Goal: Task Accomplishment & Management: Manage account settings

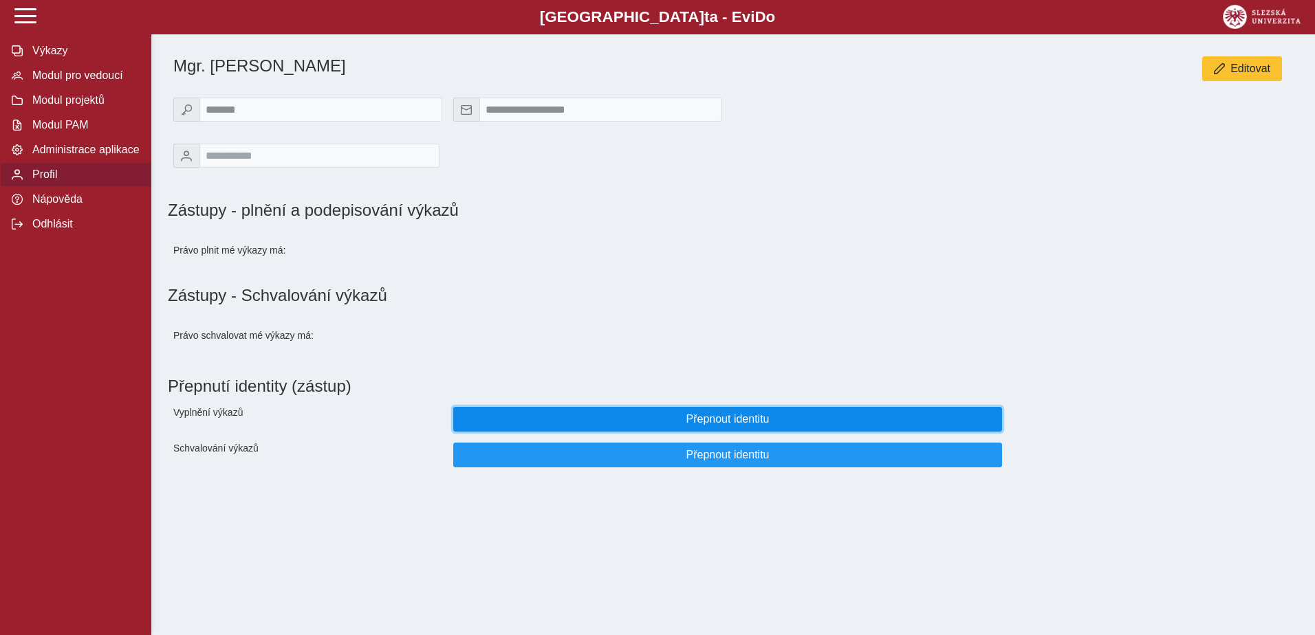
click at [695, 420] on button "Přepnout identitu" at bounding box center [727, 419] width 549 height 25
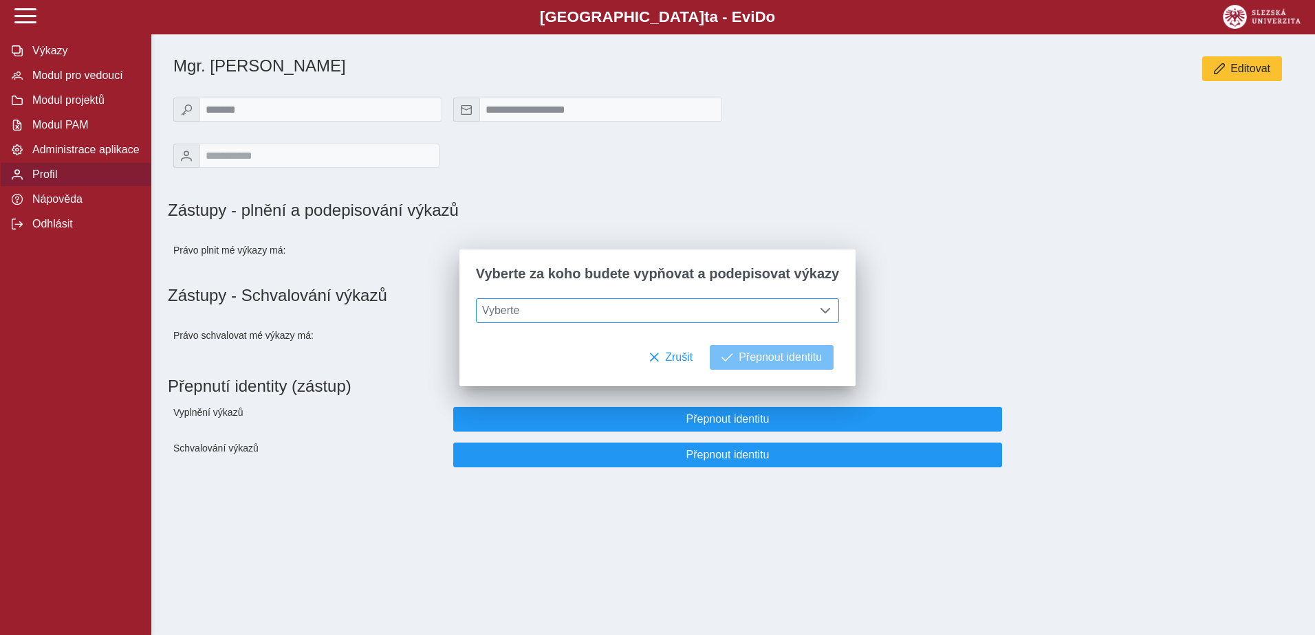
click at [705, 309] on span "Vyberte" at bounding box center [645, 310] width 336 height 23
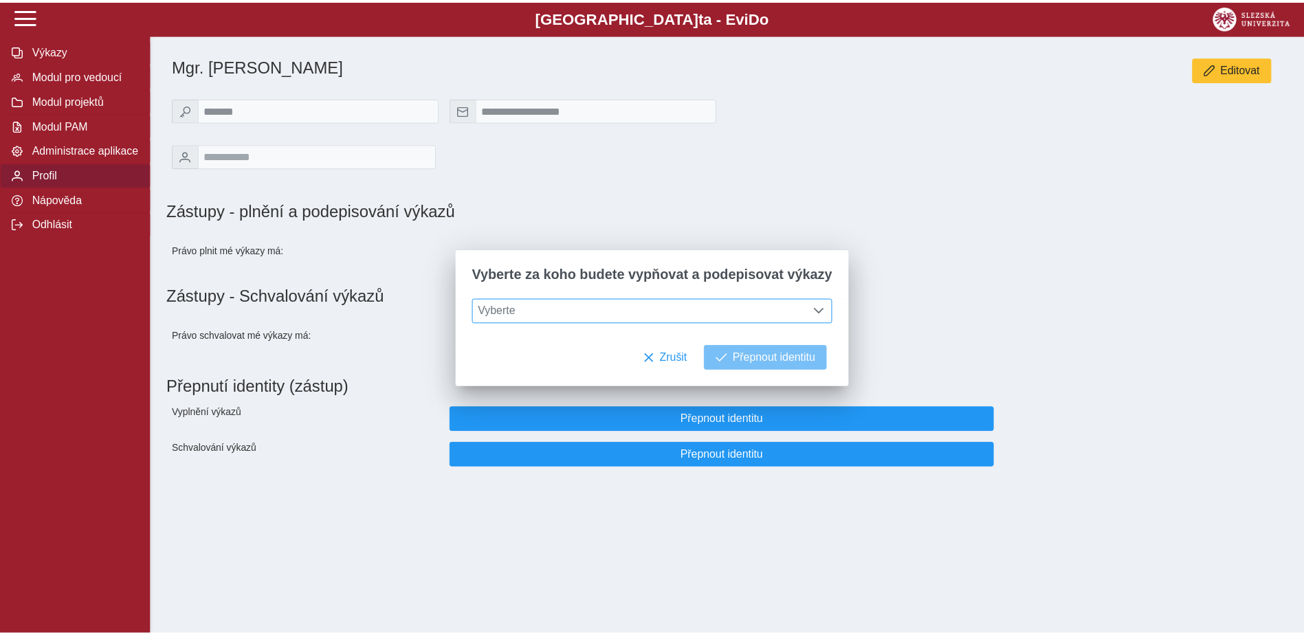
scroll to position [9, 61]
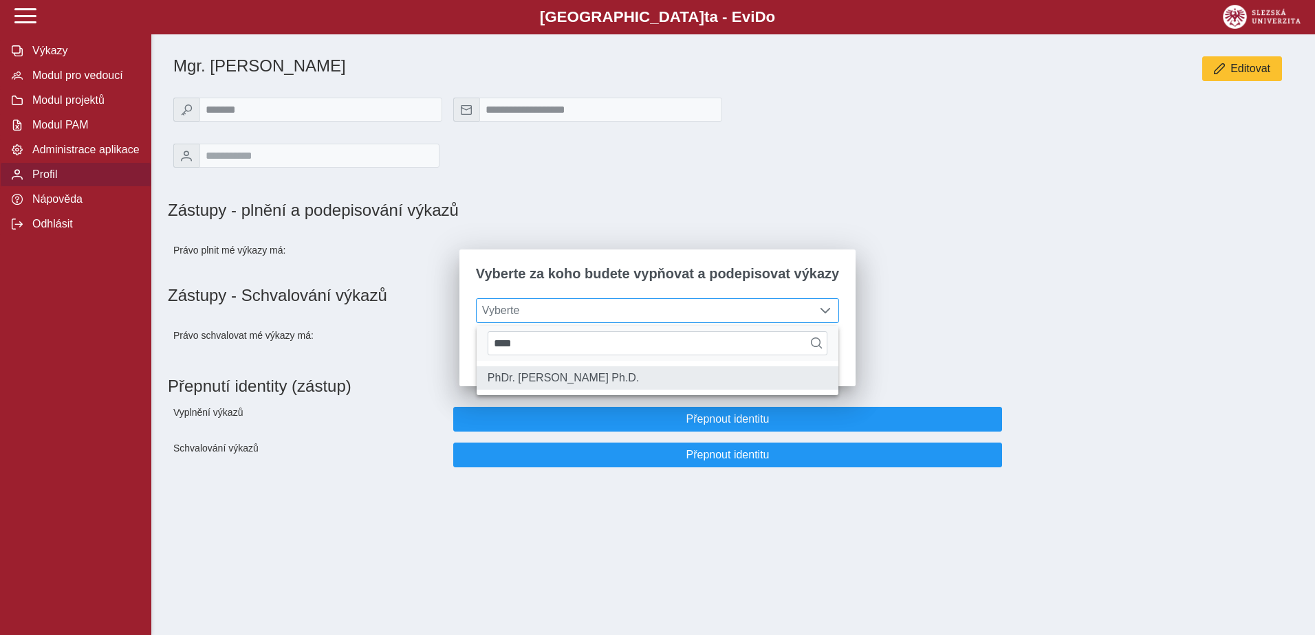
type input "****"
click at [619, 377] on li "PhDr. [PERSON_NAME] Ph.D." at bounding box center [658, 378] width 362 height 23
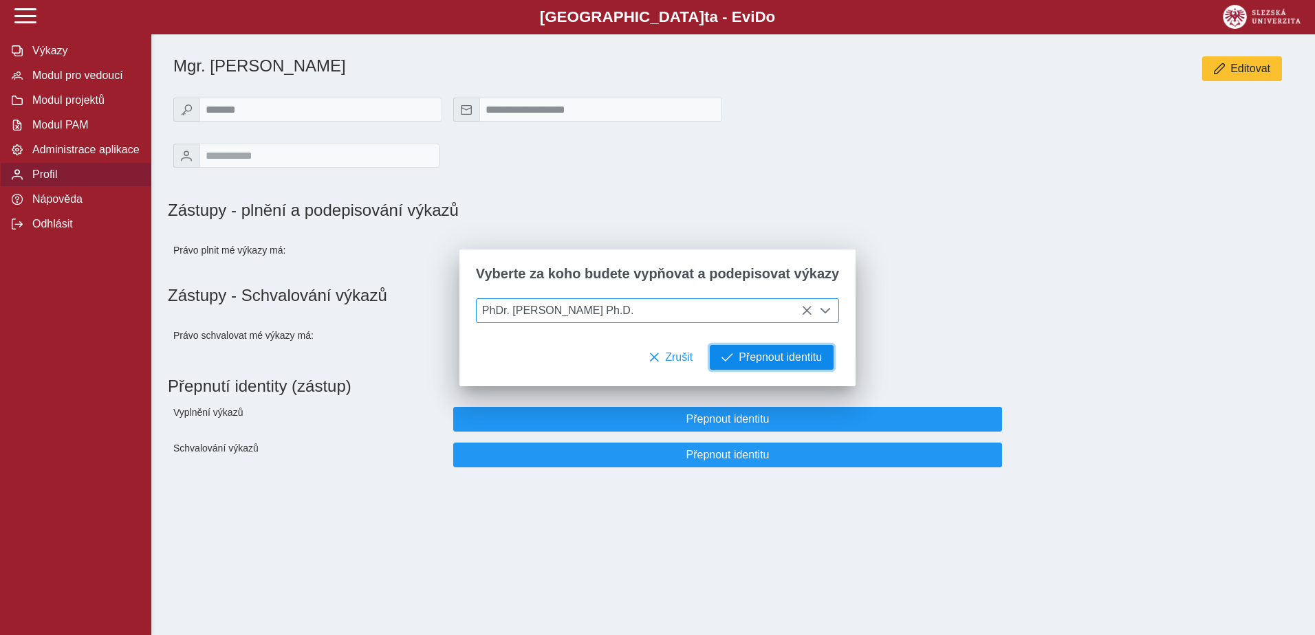
click at [785, 352] on span "Přepnout identitu" at bounding box center [780, 357] width 83 height 12
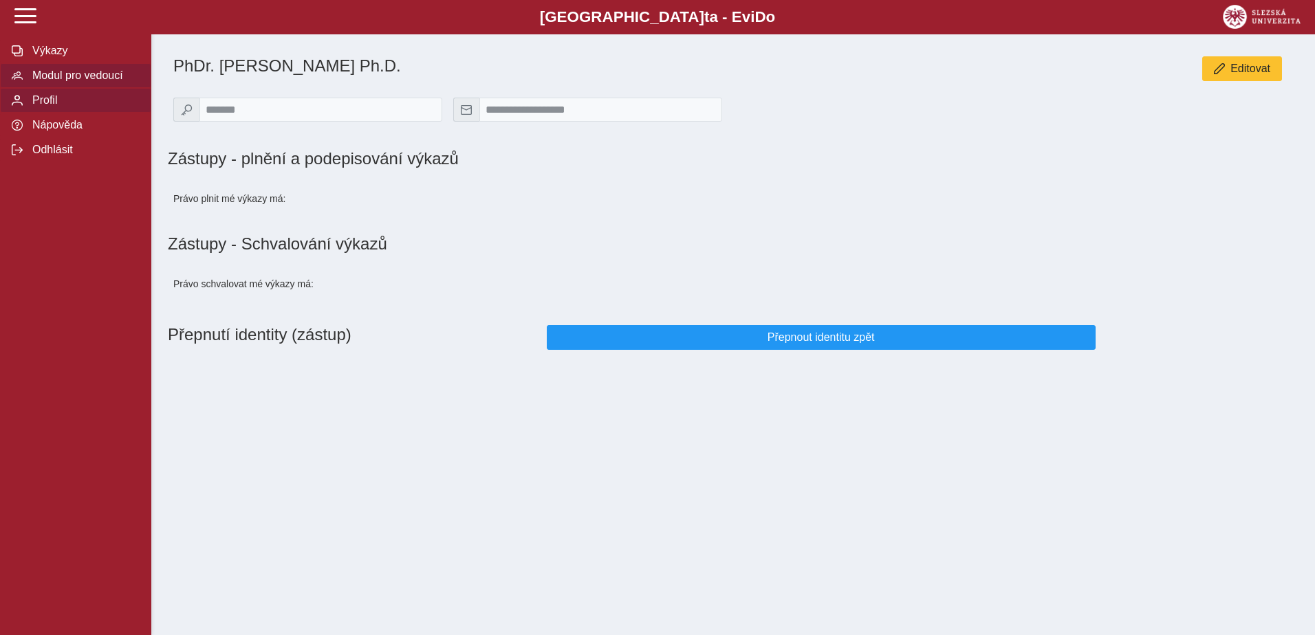
click at [54, 65] on button "Modul pro vedoucí" at bounding box center [75, 75] width 151 height 25
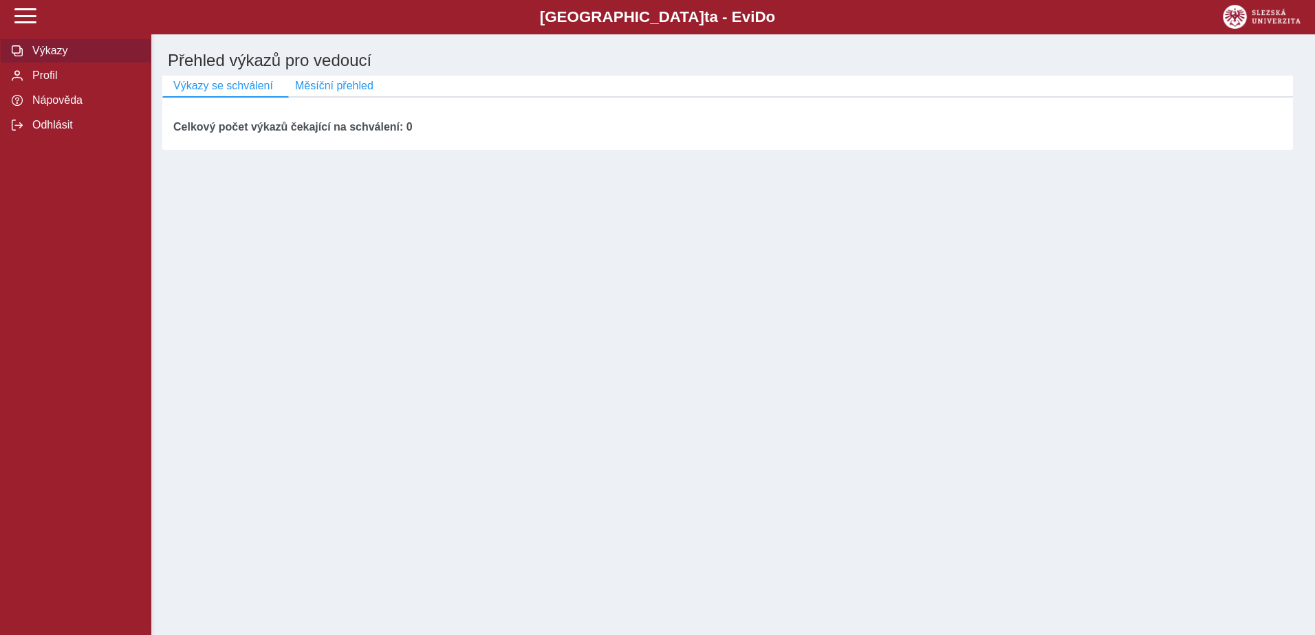
click at [54, 61] on button "Výkazy" at bounding box center [75, 51] width 151 height 25
